Goal: Use online tool/utility: Utilize a website feature to perform a specific function

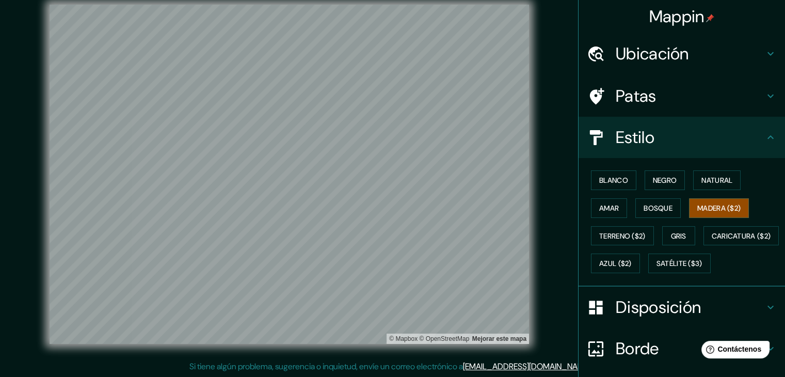
scroll to position [104, 0]
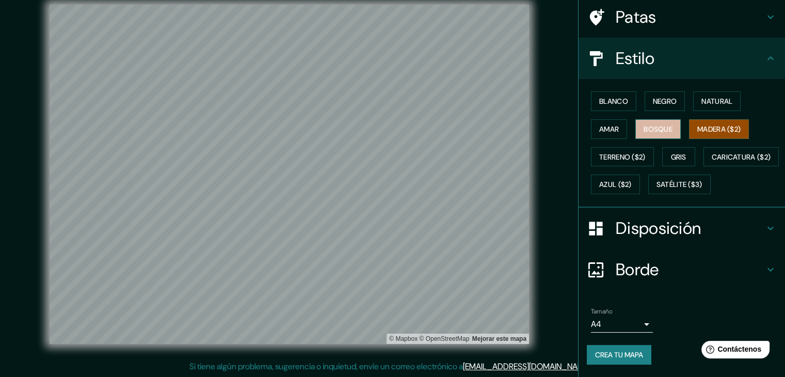
click at [643, 124] on font "Bosque" at bounding box center [657, 128] width 29 height 9
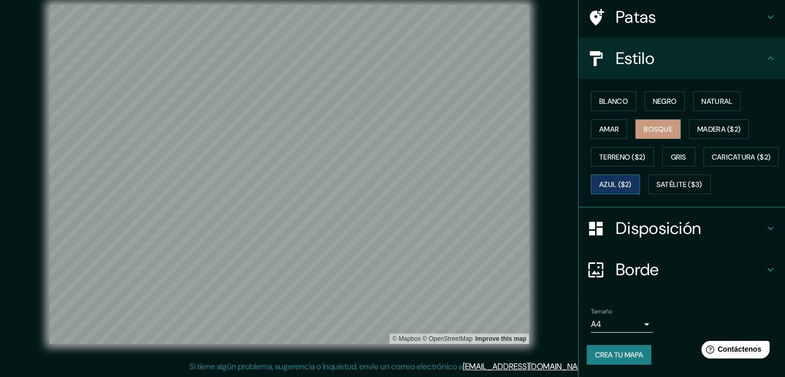
click at [632, 177] on font "Azul ($2)" at bounding box center [615, 183] width 33 height 13
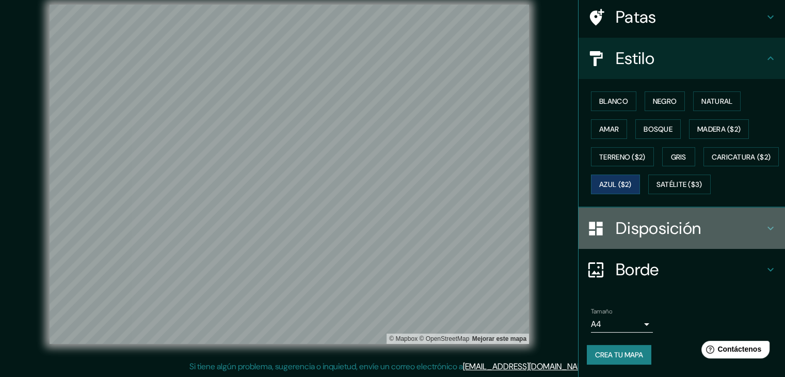
click at [623, 230] on font "Disposición" at bounding box center [658, 228] width 85 height 22
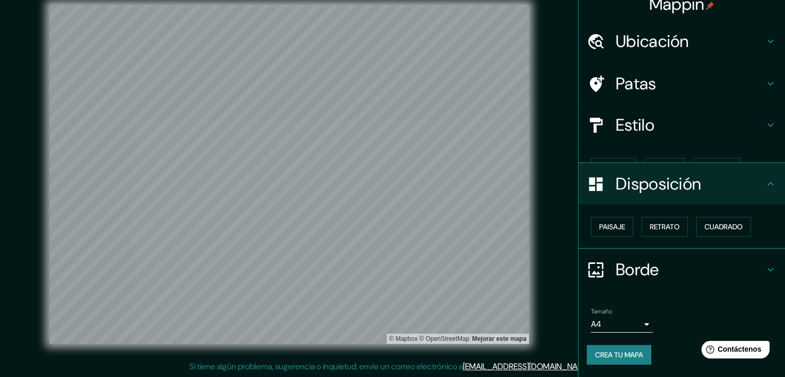
scroll to position [0, 0]
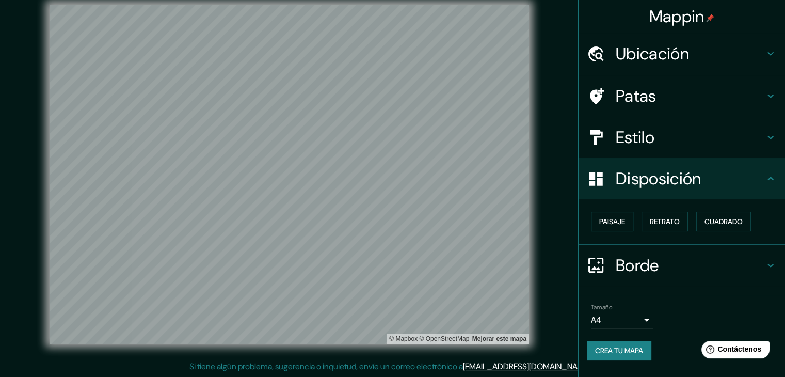
click at [623, 226] on font "Paisaje" at bounding box center [612, 221] width 26 height 13
click at [665, 223] on font "Retrato" at bounding box center [665, 221] width 30 height 9
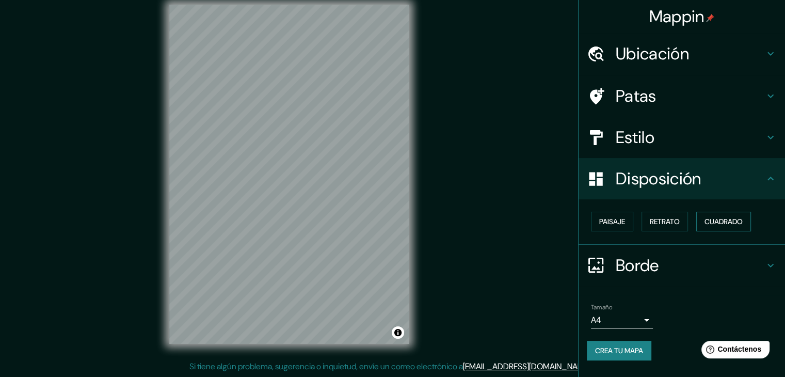
click at [715, 225] on font "Cuadrado" at bounding box center [723, 221] width 38 height 9
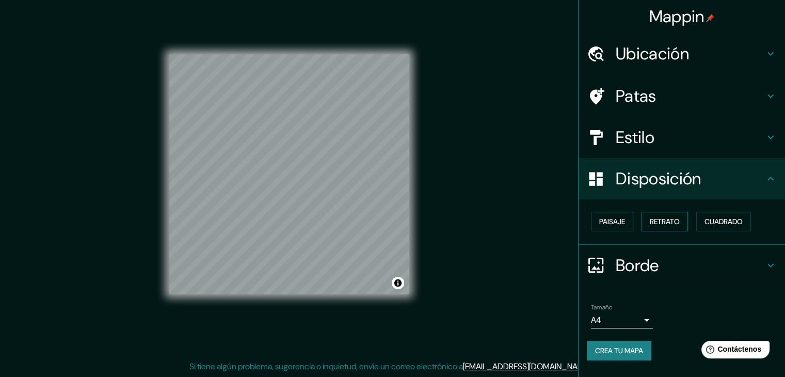
click at [658, 220] on font "Retrato" at bounding box center [665, 221] width 30 height 9
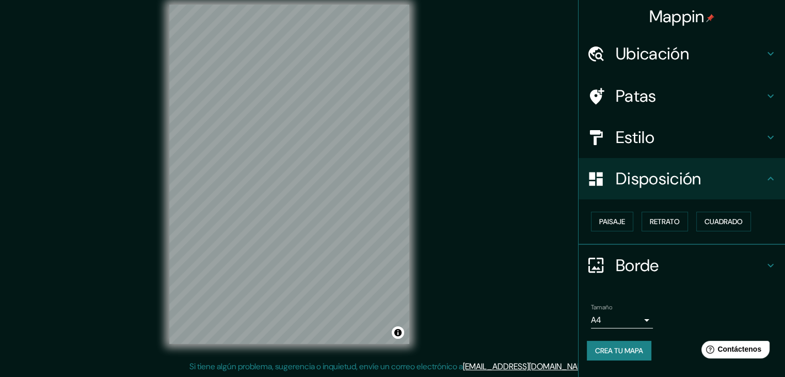
click at [669, 143] on h4 "Estilo" at bounding box center [690, 137] width 149 height 21
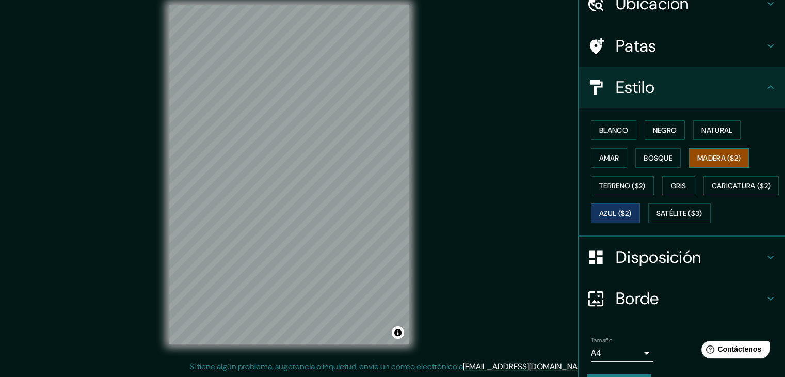
scroll to position [52, 0]
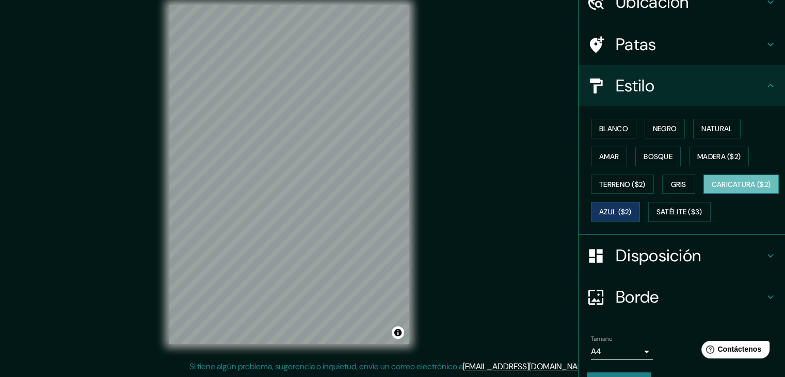
click at [712, 189] on font "Caricatura ($2)" at bounding box center [741, 184] width 59 height 9
click at [703, 119] on button "Natural" at bounding box center [716, 129] width 47 height 20
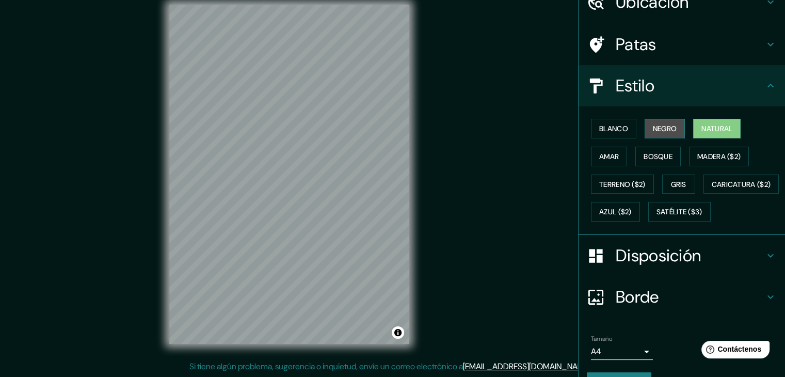
click at [661, 124] on font "Negro" at bounding box center [665, 128] width 24 height 9
click at [662, 176] on button "Gris" at bounding box center [678, 184] width 33 height 20
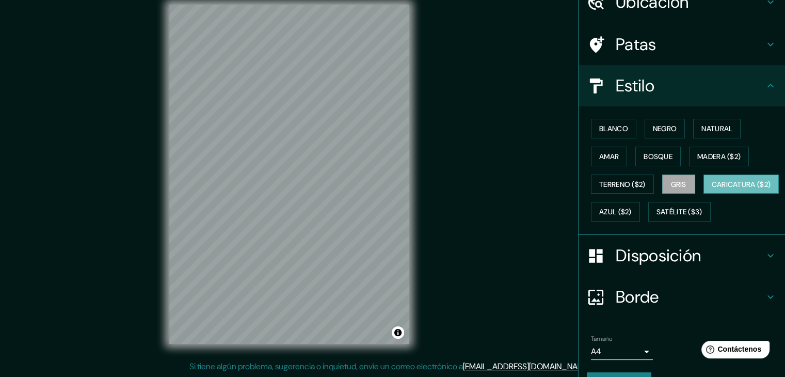
click at [712, 189] on font "Caricatura ($2)" at bounding box center [741, 184] width 59 height 9
click at [672, 181] on font "Gris" at bounding box center [678, 184] width 15 height 9
